Goal: Information Seeking & Learning: Find specific fact

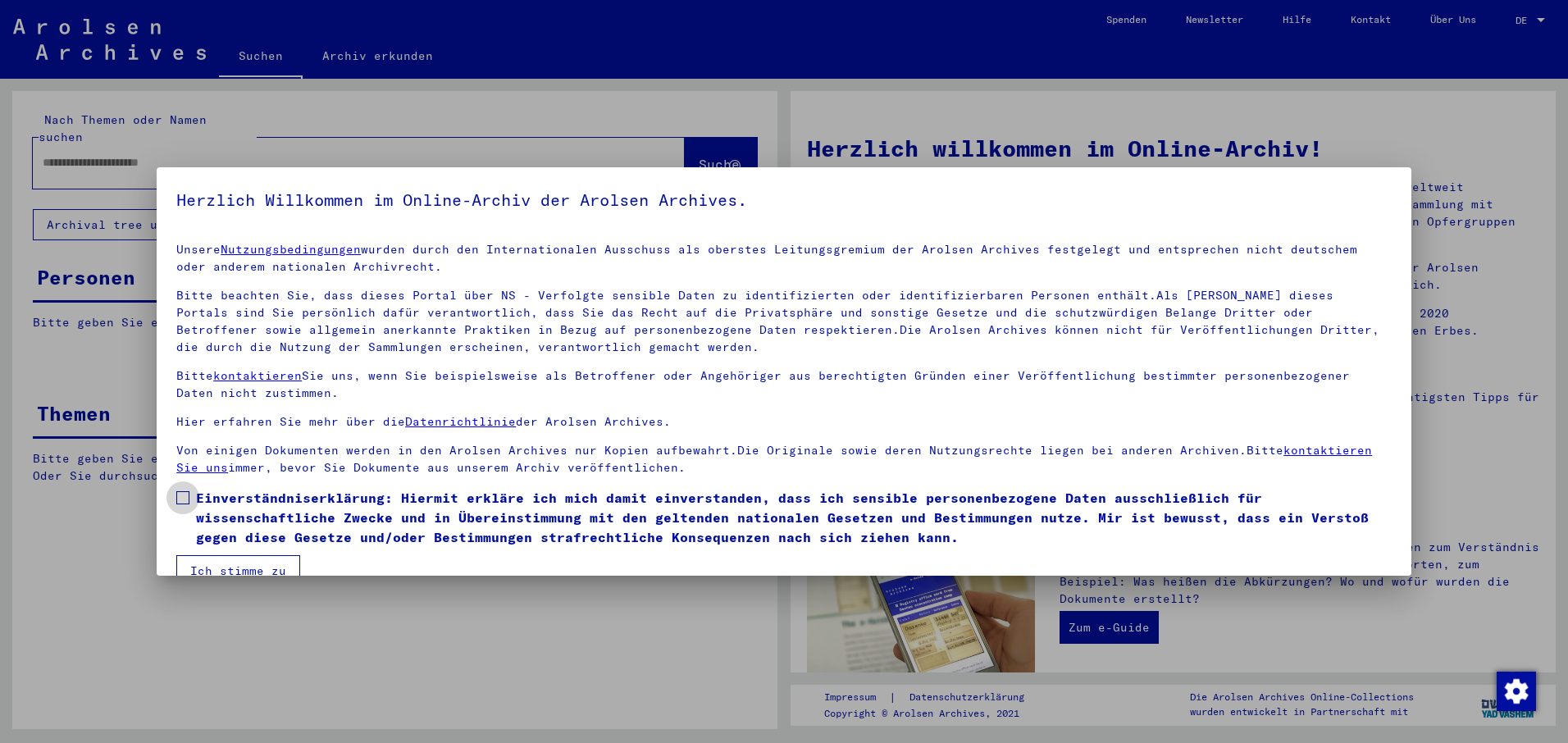
click at [184, 494] on span at bounding box center [182, 498] width 13 height 13
click at [202, 562] on button "Ich stimme zu" at bounding box center [237, 571] width 124 height 31
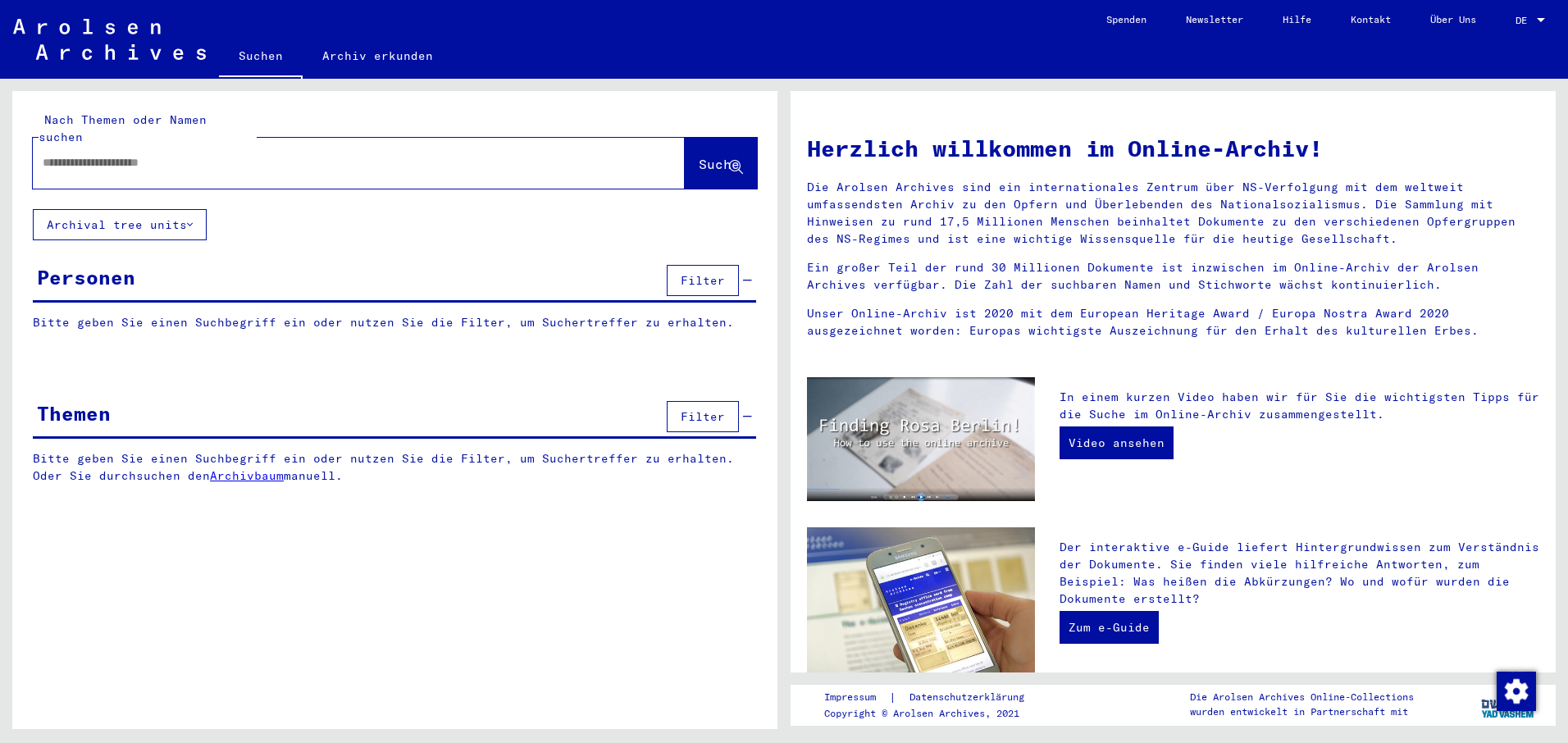
click at [43, 155] on input "text" at bounding box center [339, 163] width 593 height 18
type input "**********"
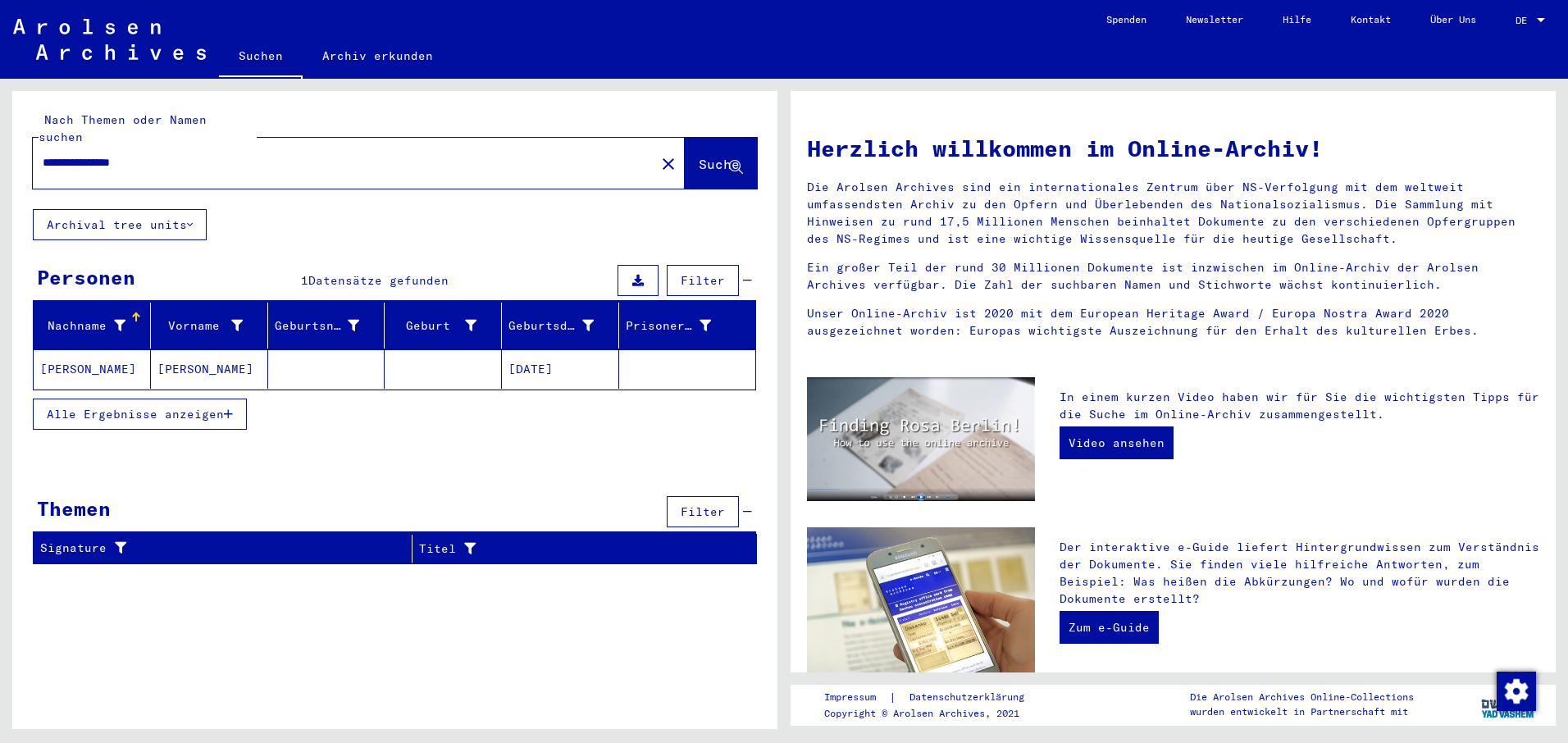
click at [342, 349] on mat-cell at bounding box center [327, 369] width 117 height 39
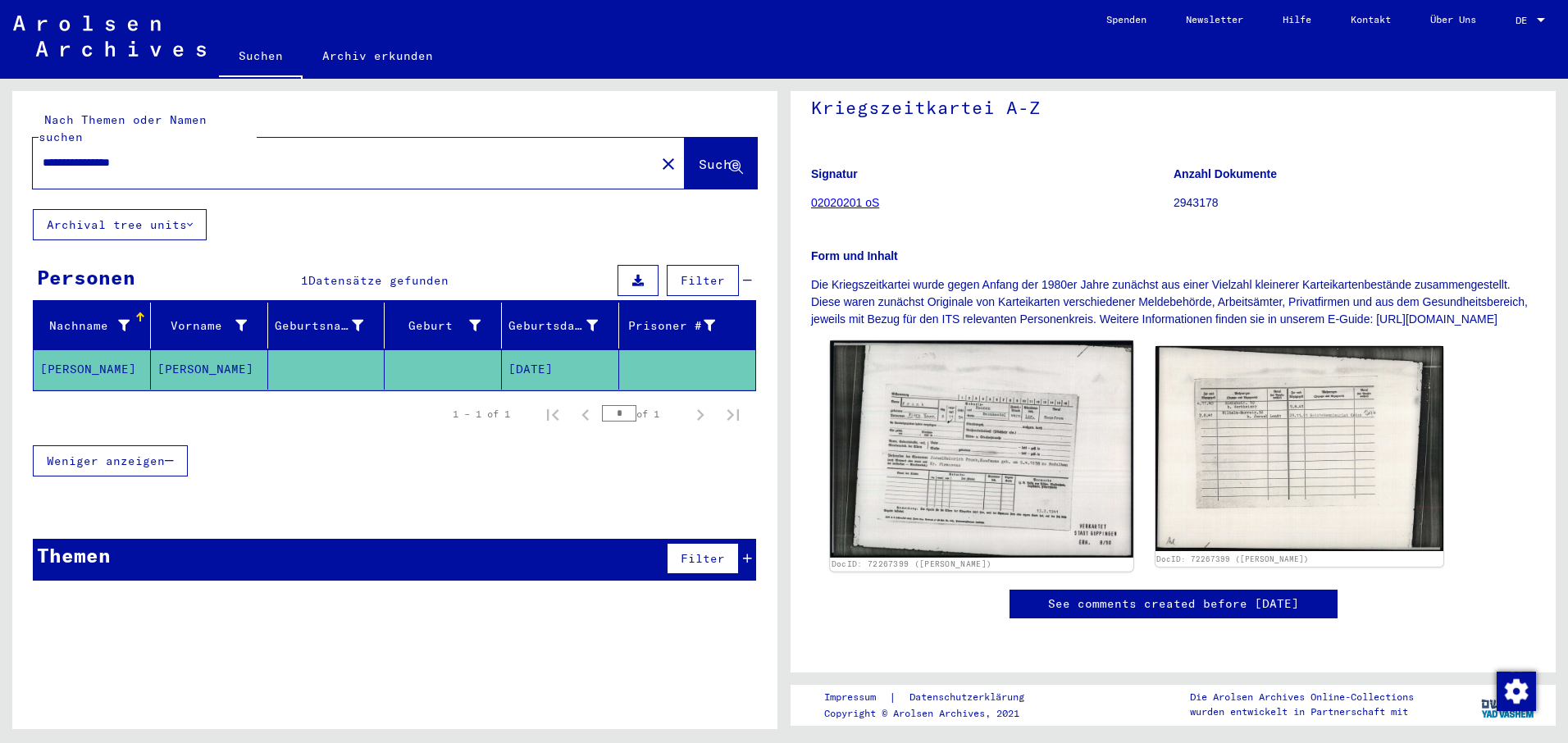
scroll to position [329, 0]
click at [967, 342] on img at bounding box center [981, 450] width 302 height 217
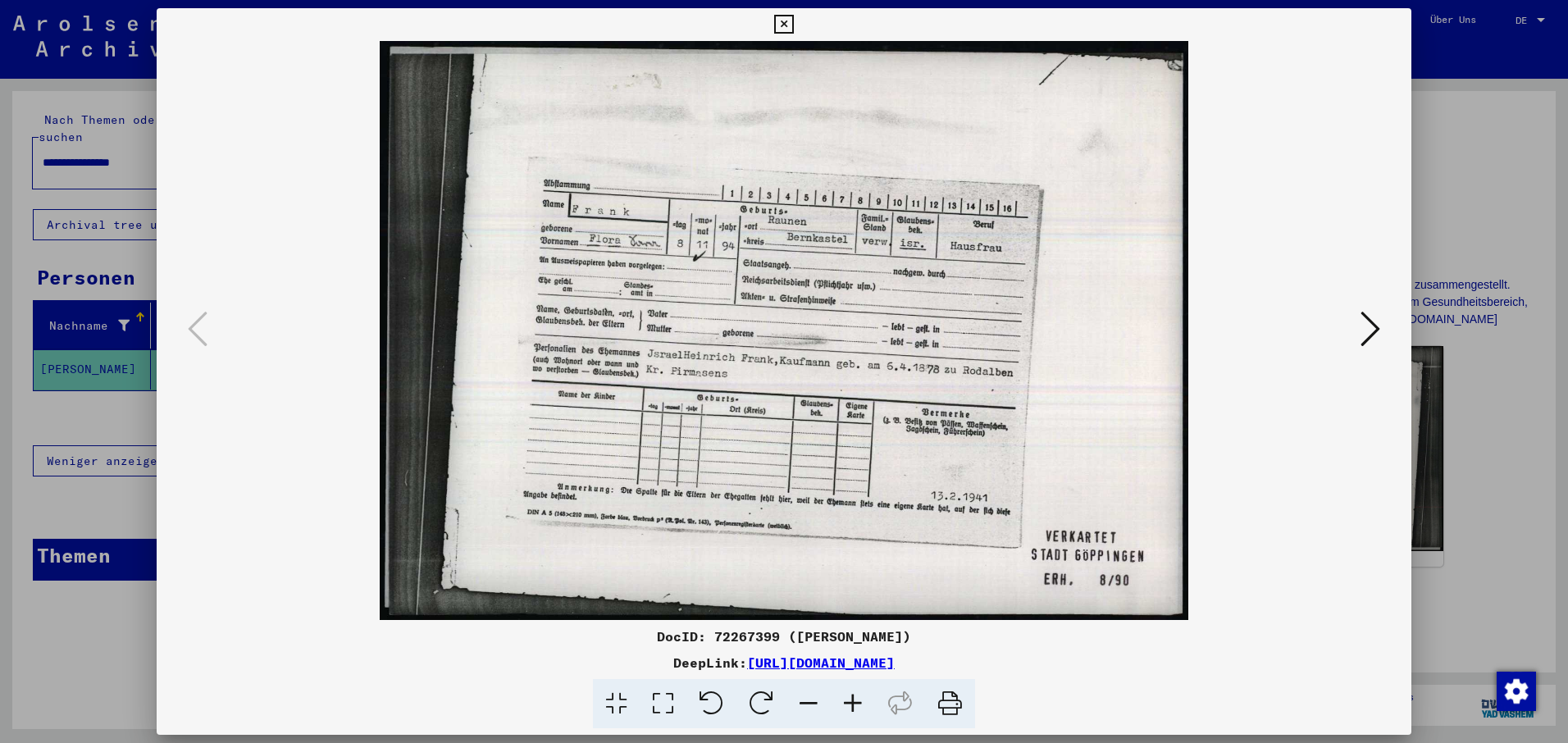
click at [950, 704] on icon at bounding box center [950, 705] width 50 height 50
click at [1373, 321] on icon at bounding box center [1370, 329] width 20 height 39
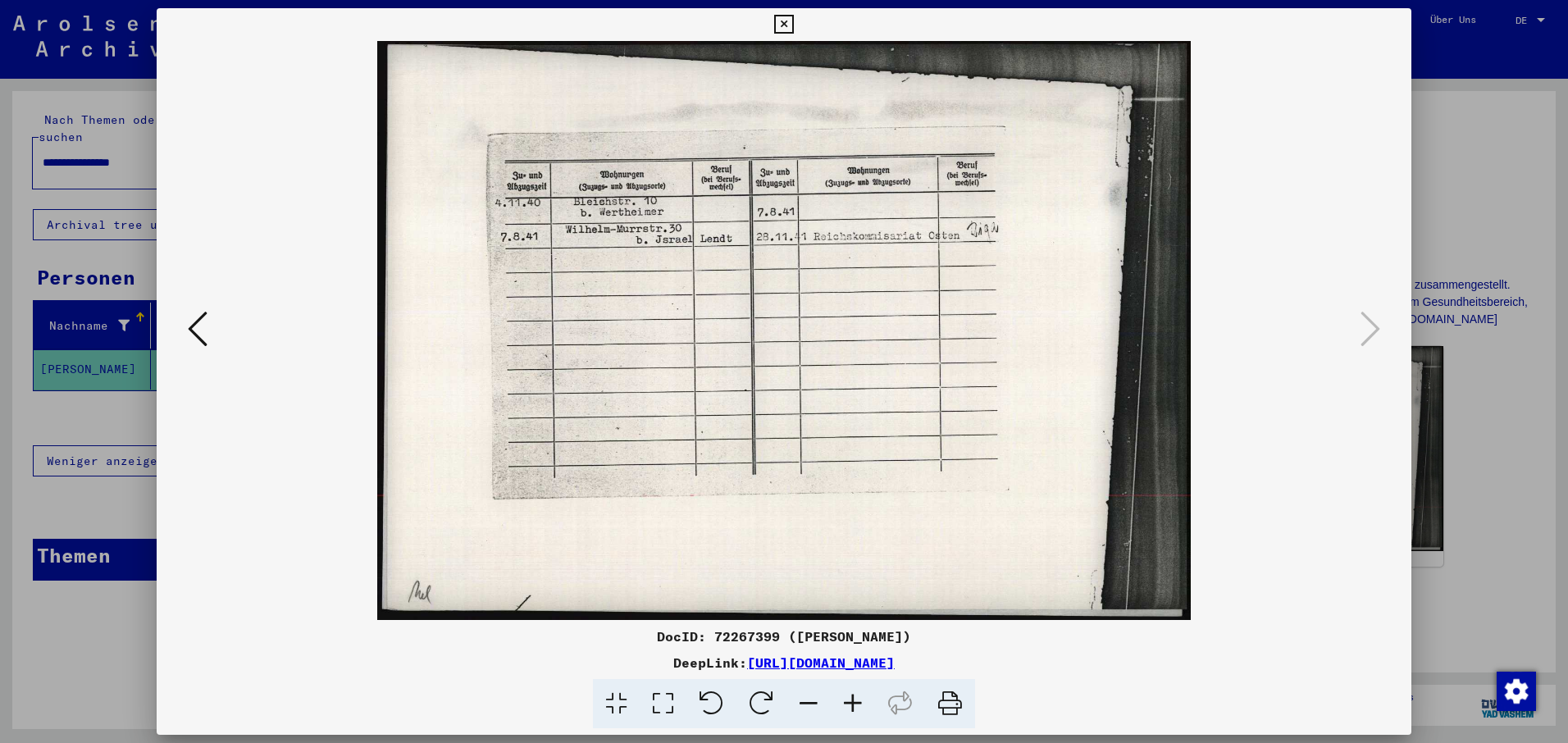
click at [952, 701] on icon at bounding box center [950, 705] width 50 height 50
click at [782, 20] on icon at bounding box center [784, 24] width 19 height 20
